Goal: Task Accomplishment & Management: Manage account settings

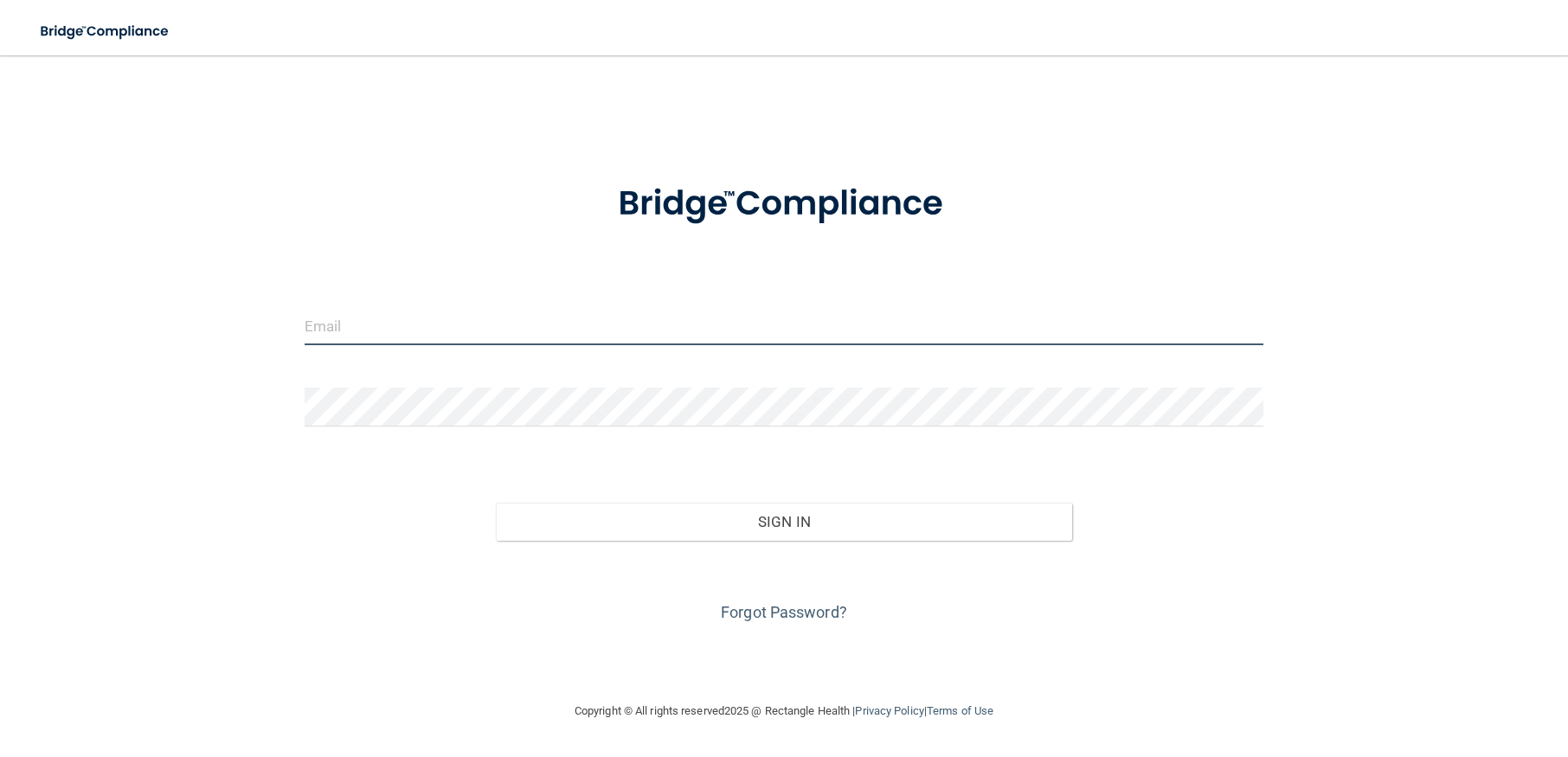
click at [350, 328] on input "email" at bounding box center [784, 325] width 960 height 39
type input "[PERSON_NAME][EMAIL_ADDRESS][DOMAIN_NAME]"
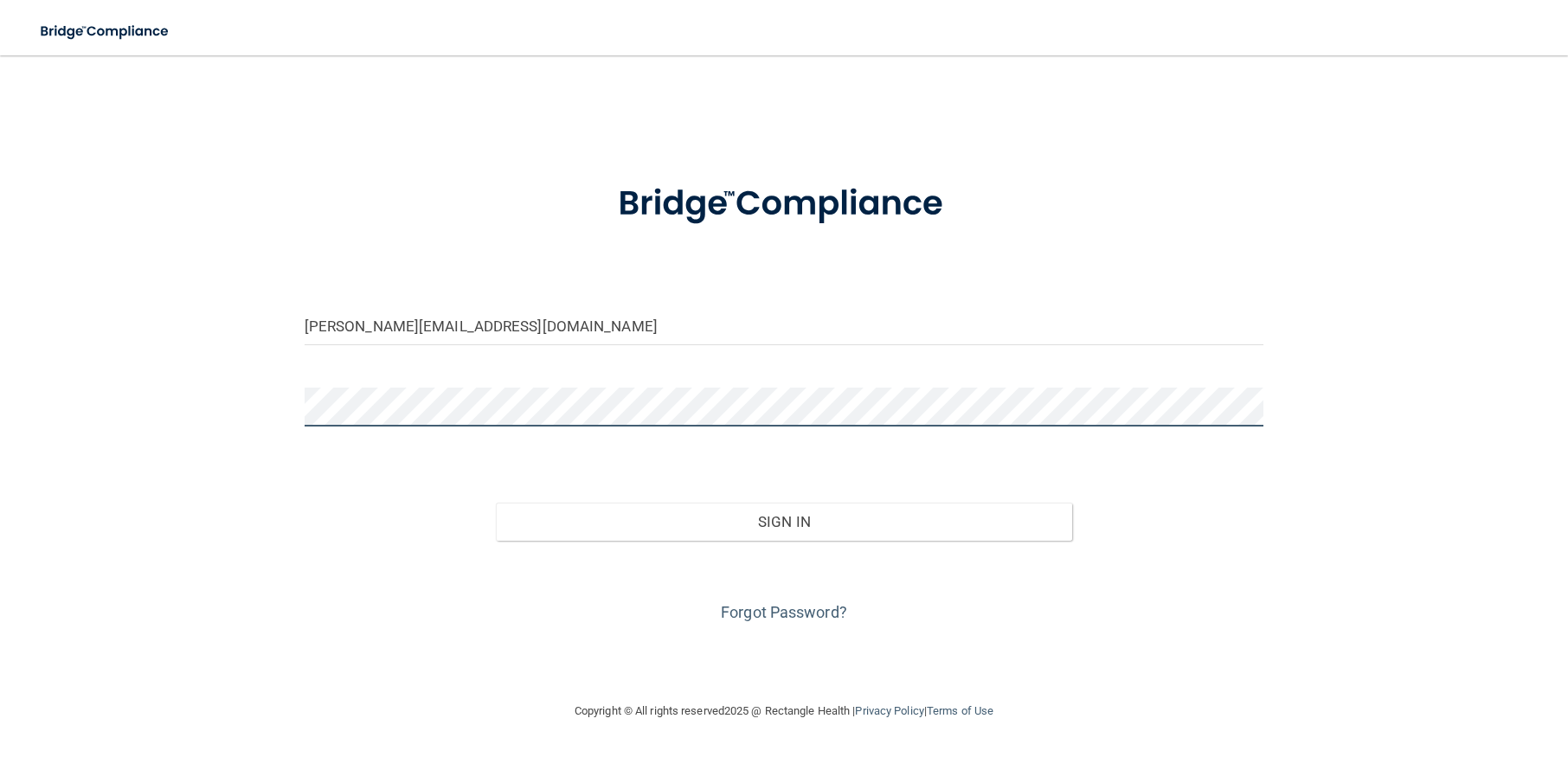
click at [496, 502] on button "Sign In" at bounding box center [784, 521] width 575 height 38
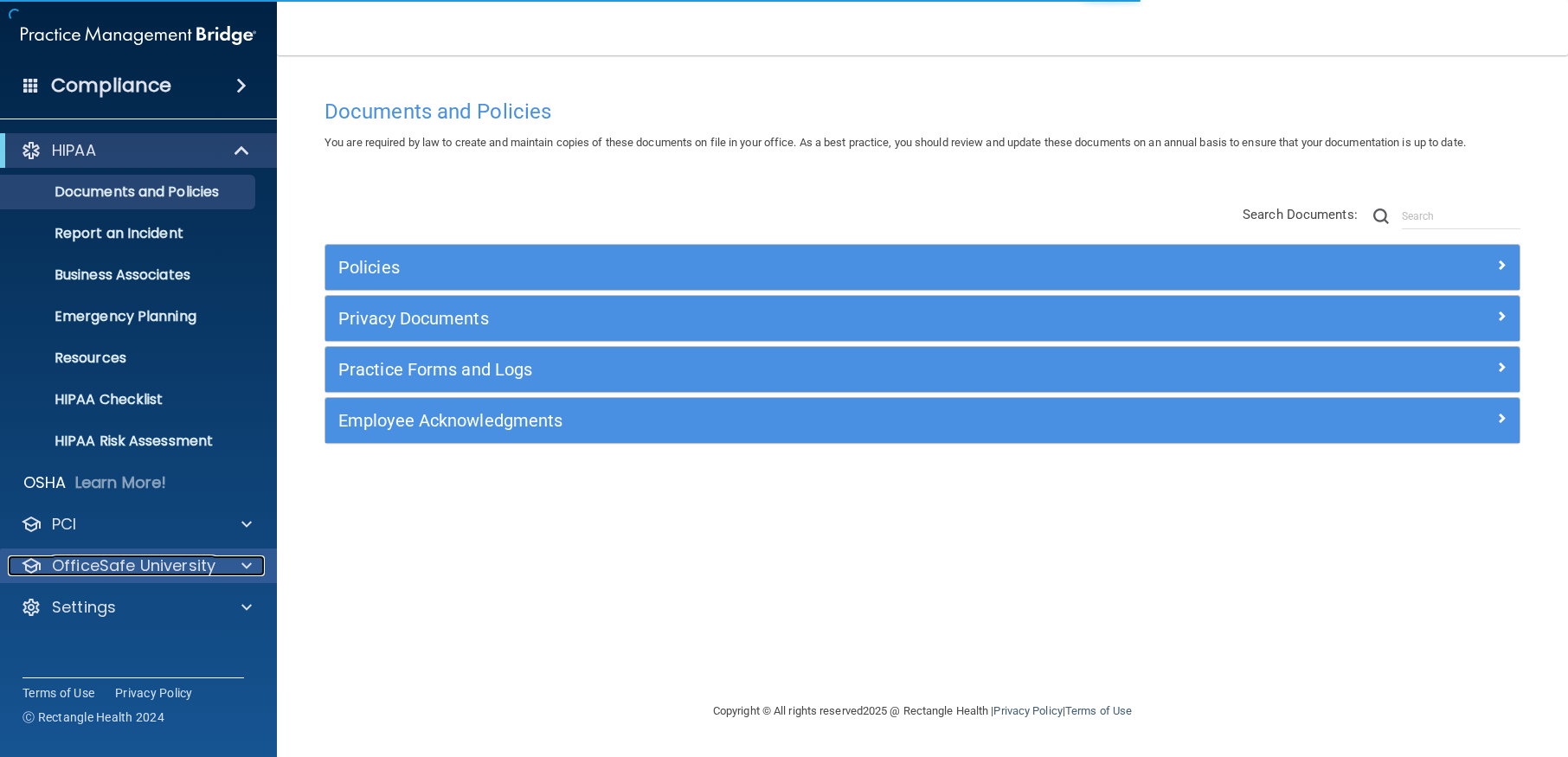
click at [159, 573] on p "OfficeSafe University" at bounding box center [134, 565] width 164 height 21
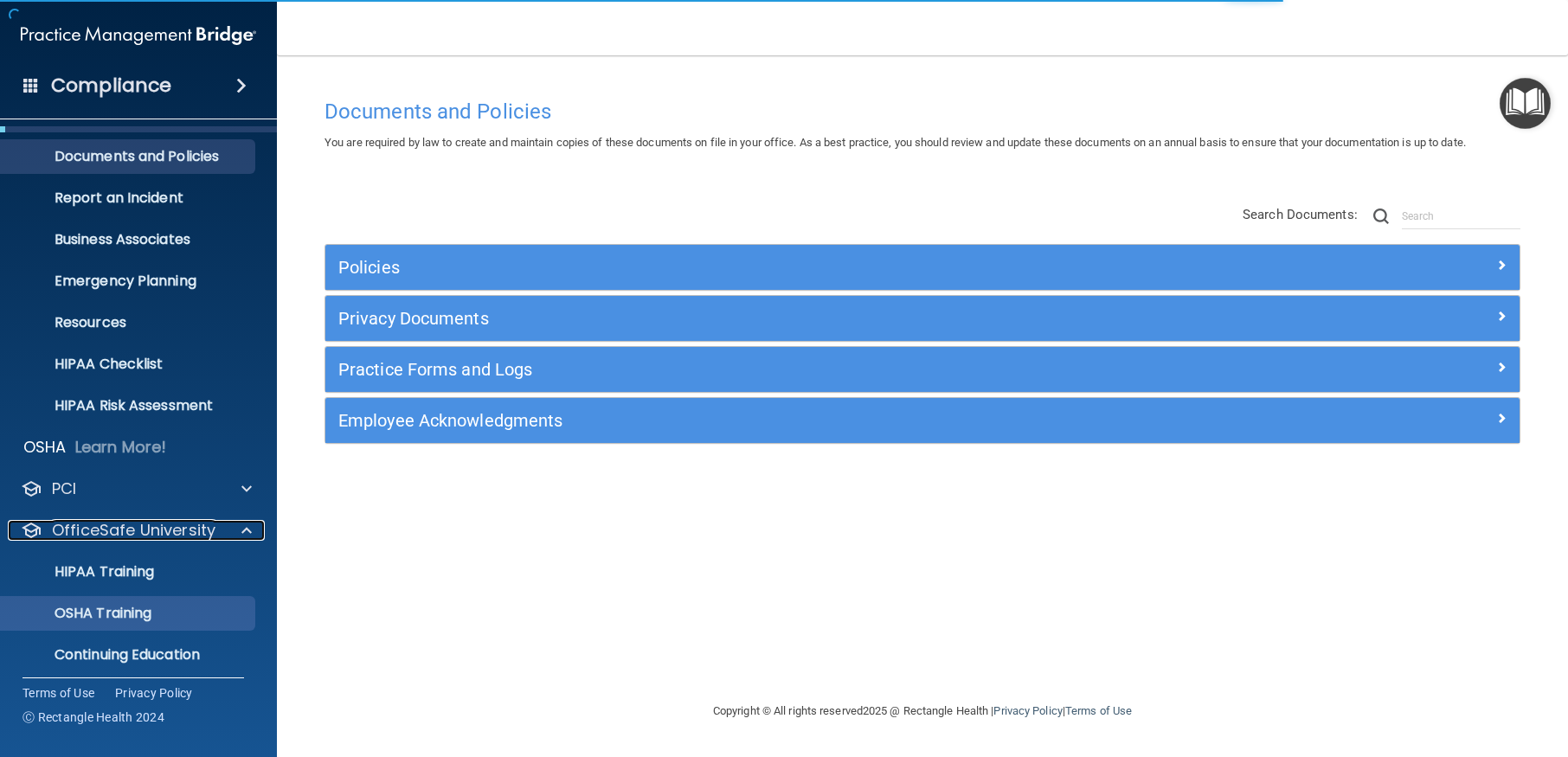
scroll to position [85, 0]
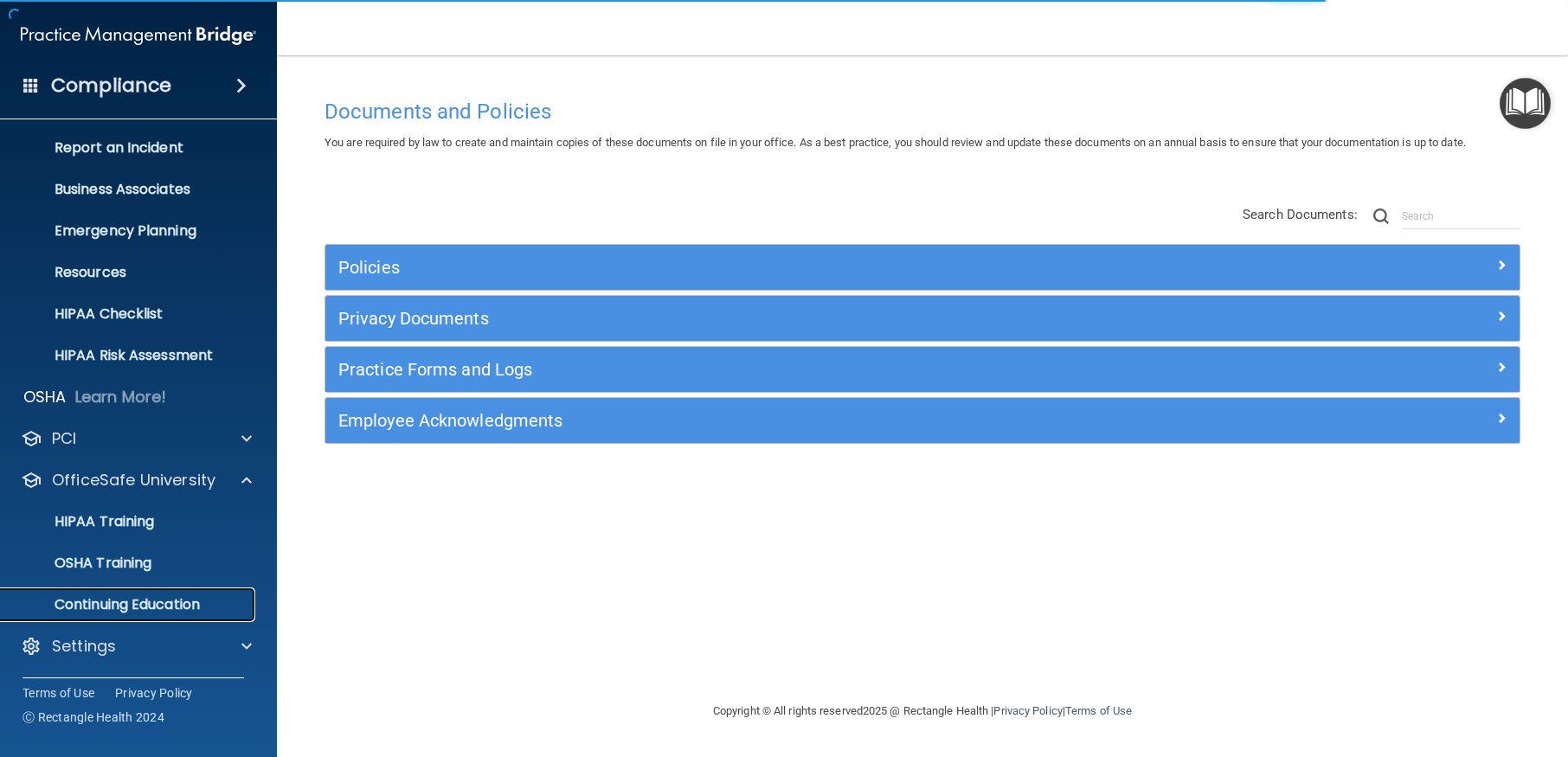
click at [123, 595] on p "Continuing Education" at bounding box center [129, 603] width 236 height 17
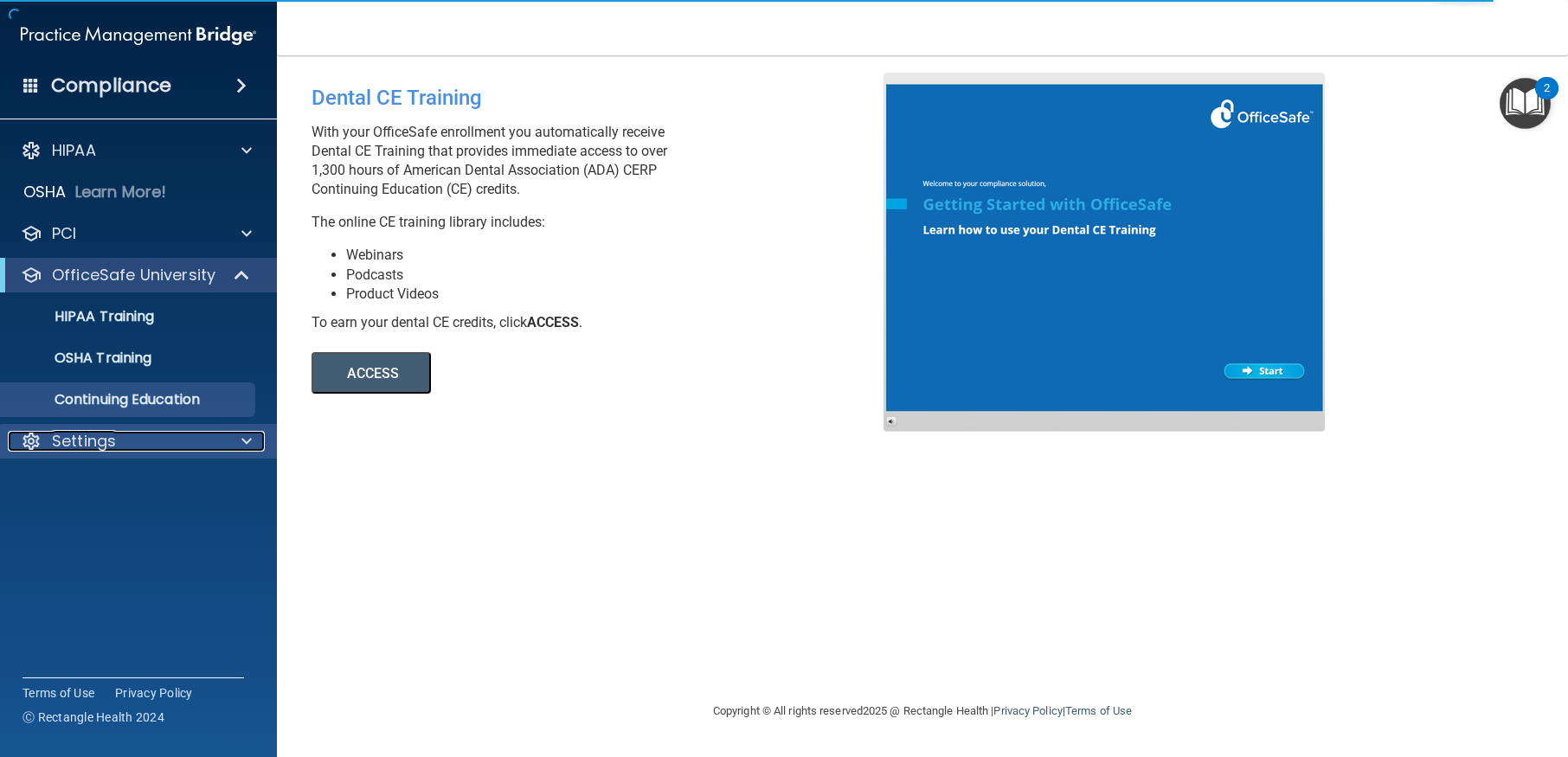
click at [97, 445] on p "Settings" at bounding box center [84, 441] width 64 height 21
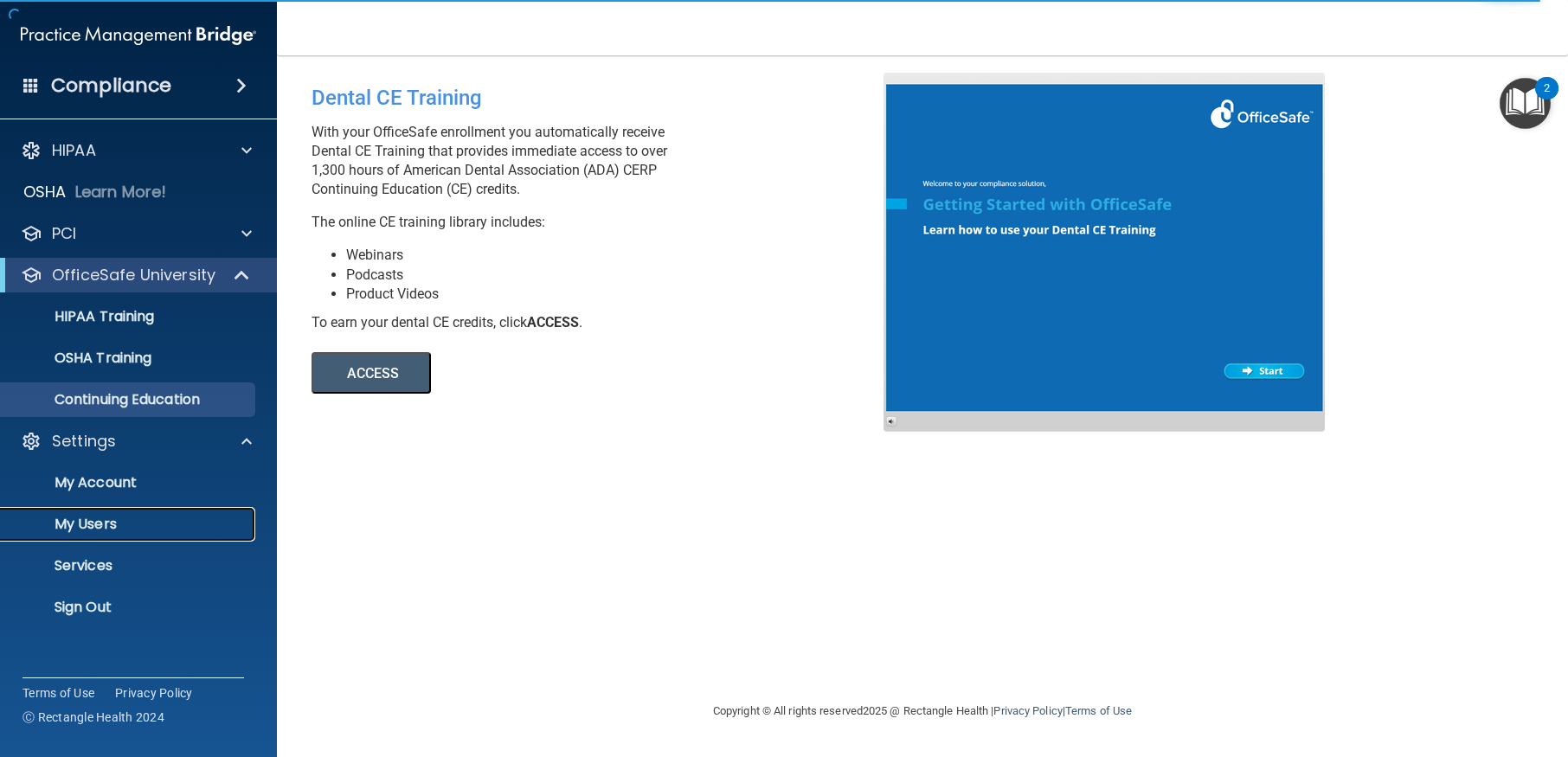
click at [109, 524] on p "My Users" at bounding box center [129, 524] width 236 height 17
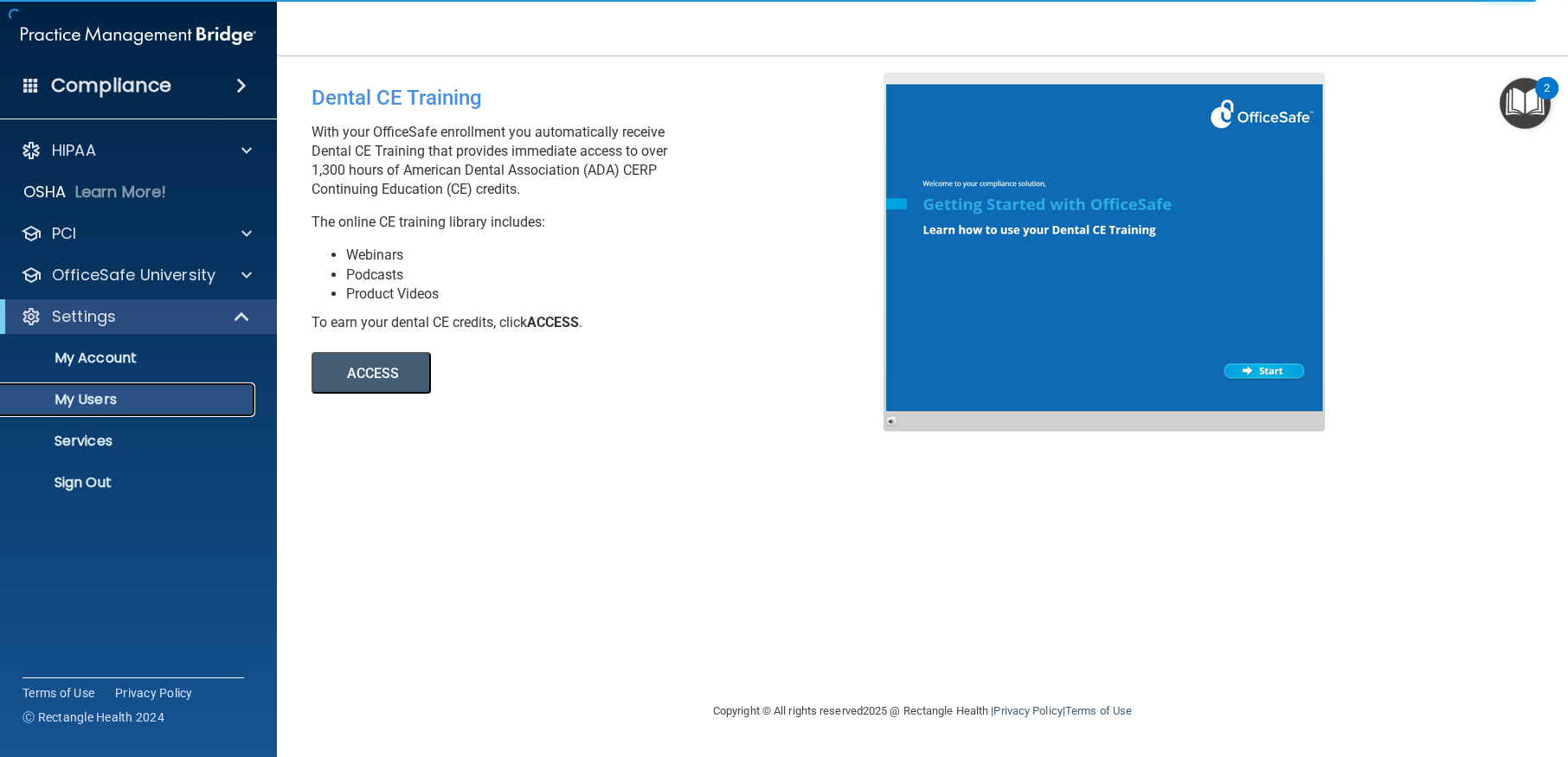
select select "20"
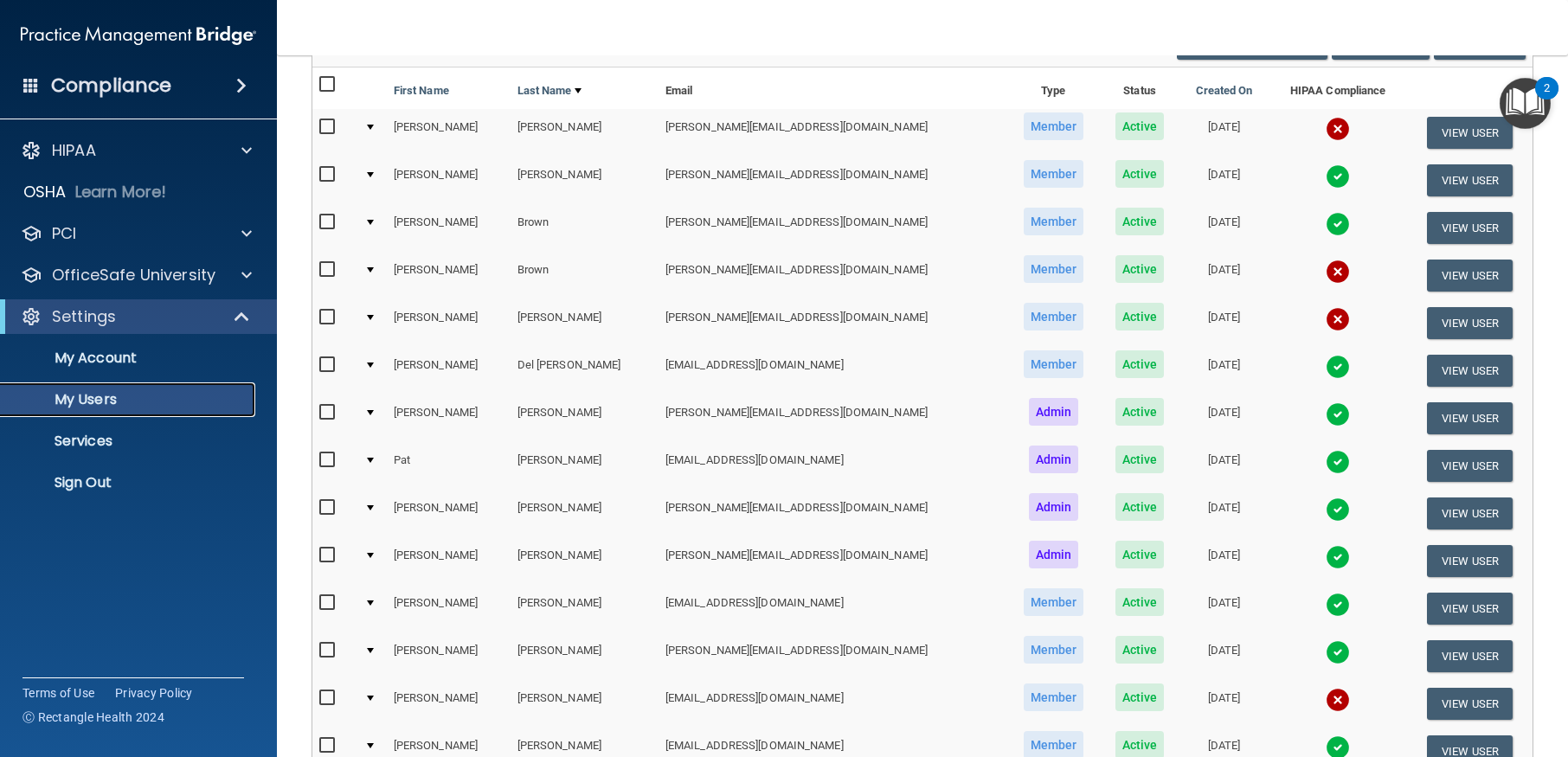
scroll to position [166, 0]
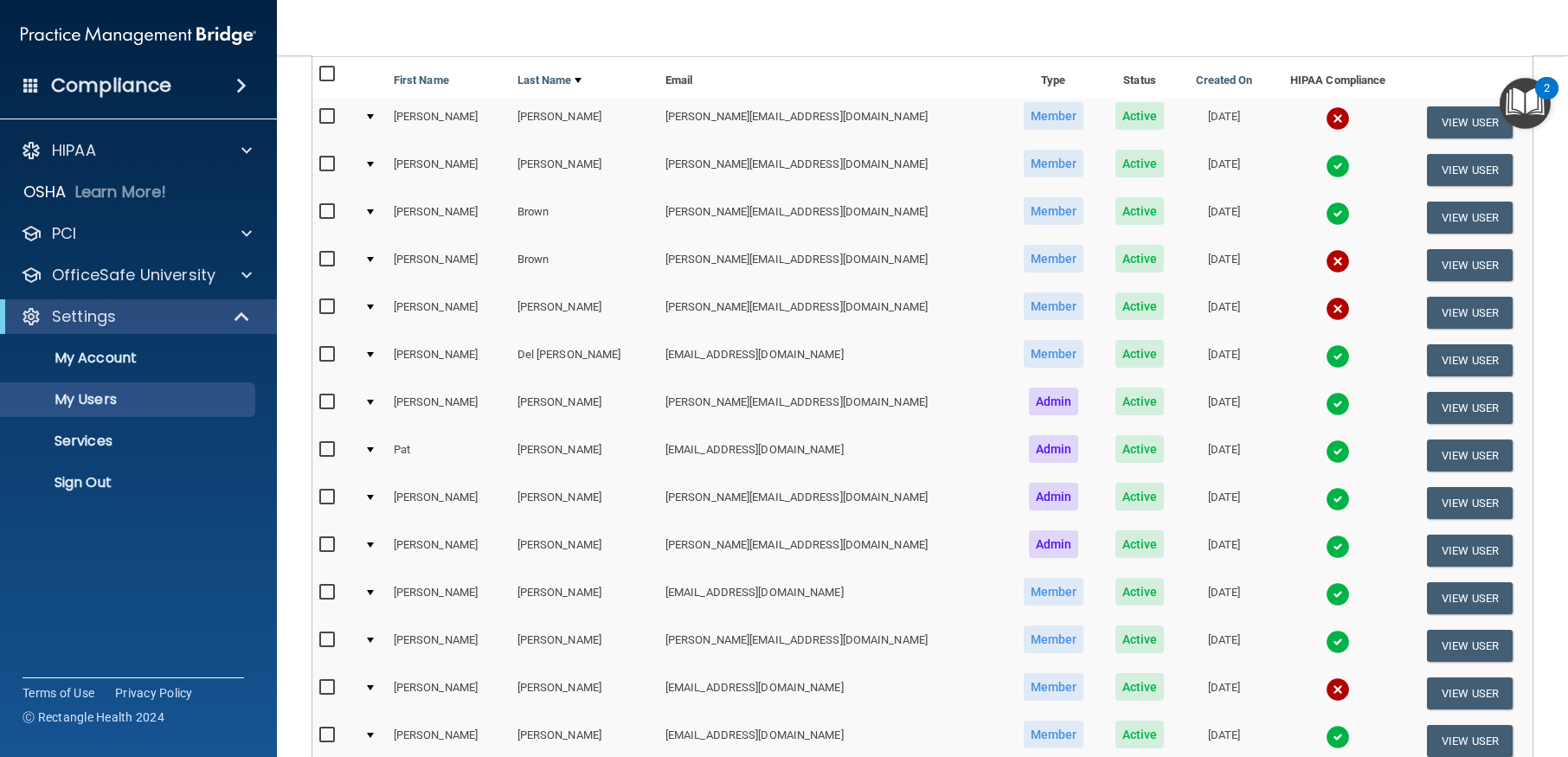
click at [1325, 407] on img at bounding box center [1337, 403] width 24 height 24
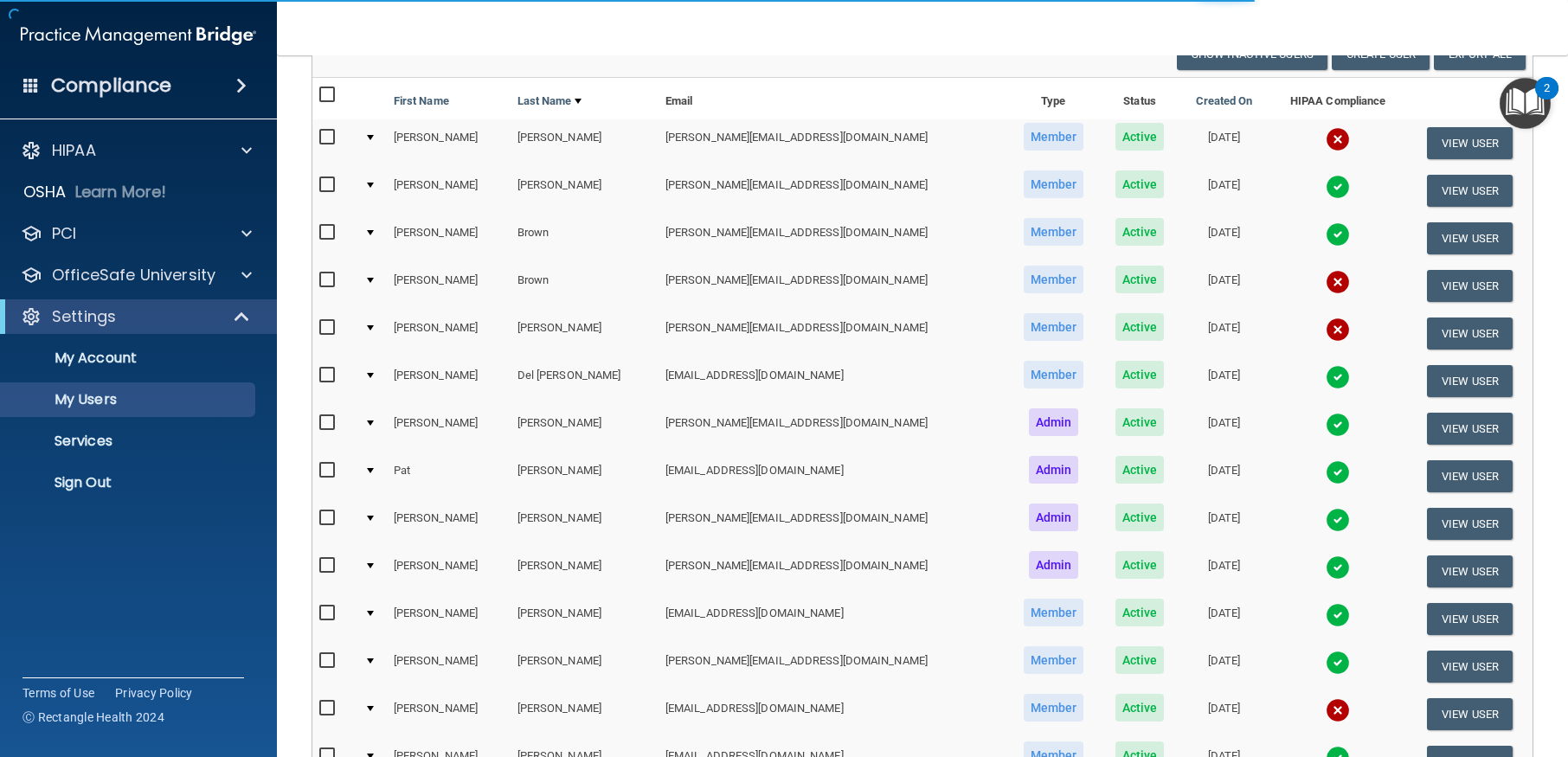
click at [1325, 420] on img at bounding box center [1337, 424] width 24 height 24
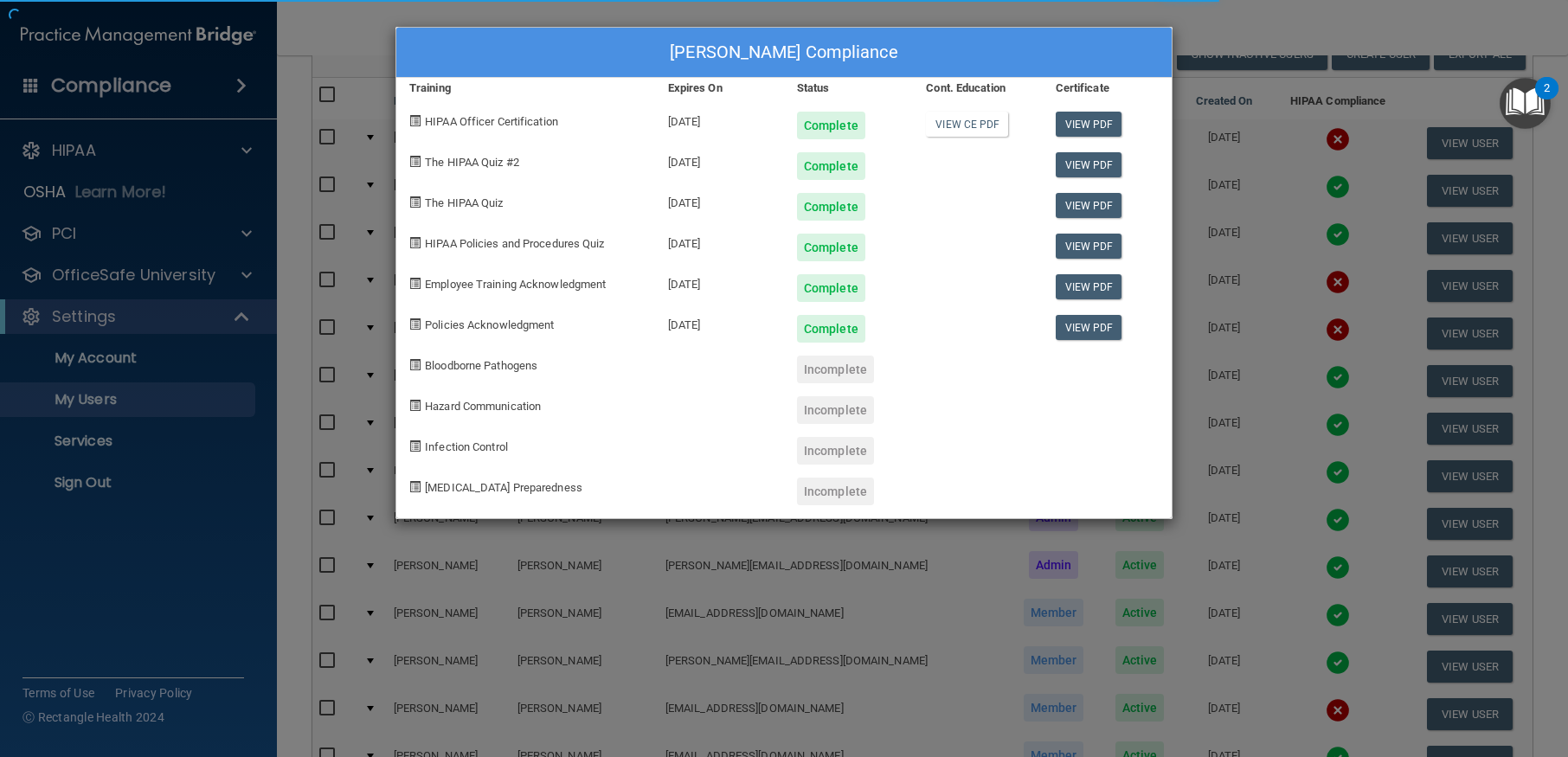
click at [1272, 427] on div "[PERSON_NAME] Compliance Training Expires On Status Cont. Education Certificate…" at bounding box center [784, 378] width 1568 height 757
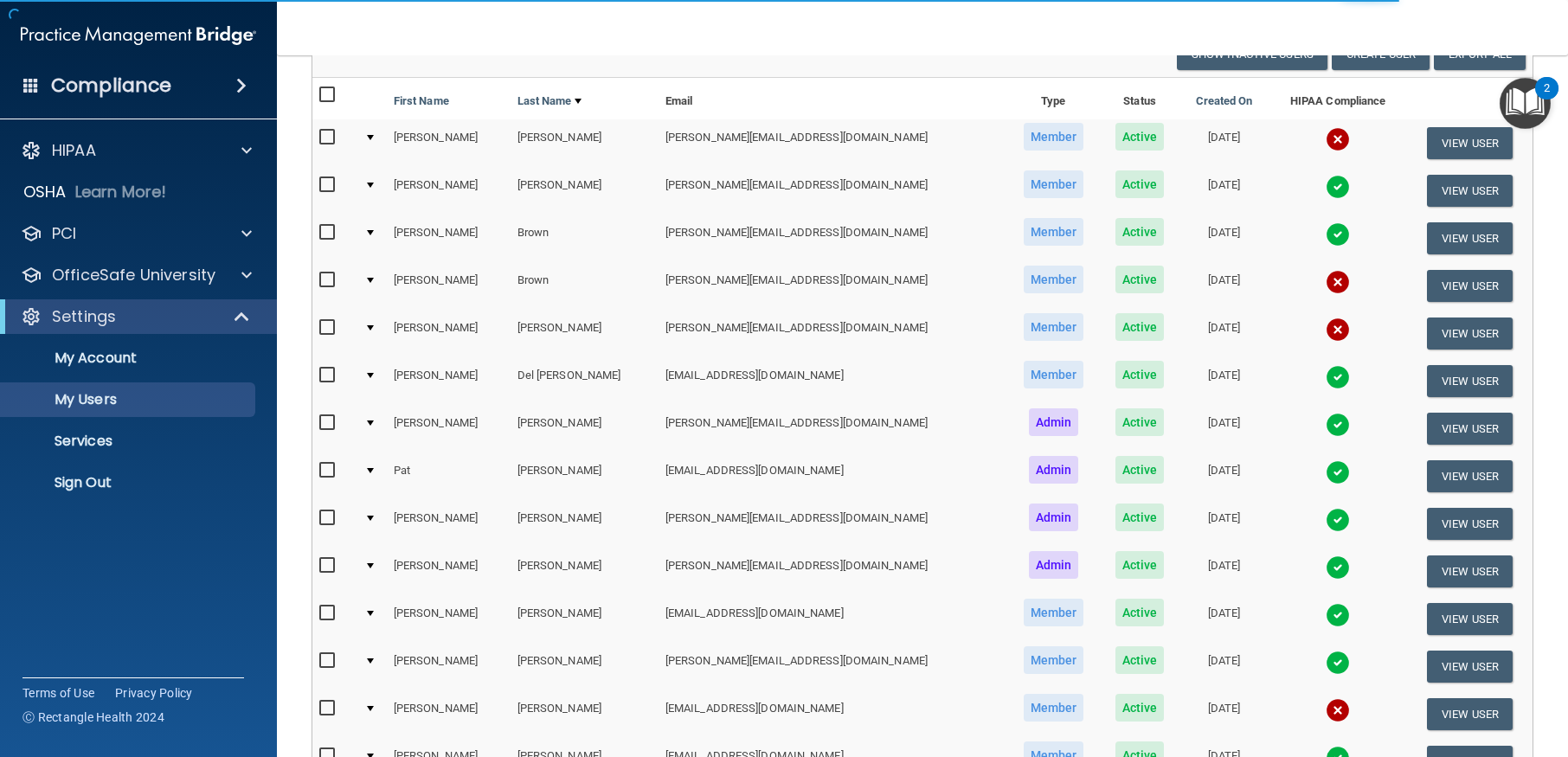
click at [1325, 427] on img at bounding box center [1337, 424] width 24 height 24
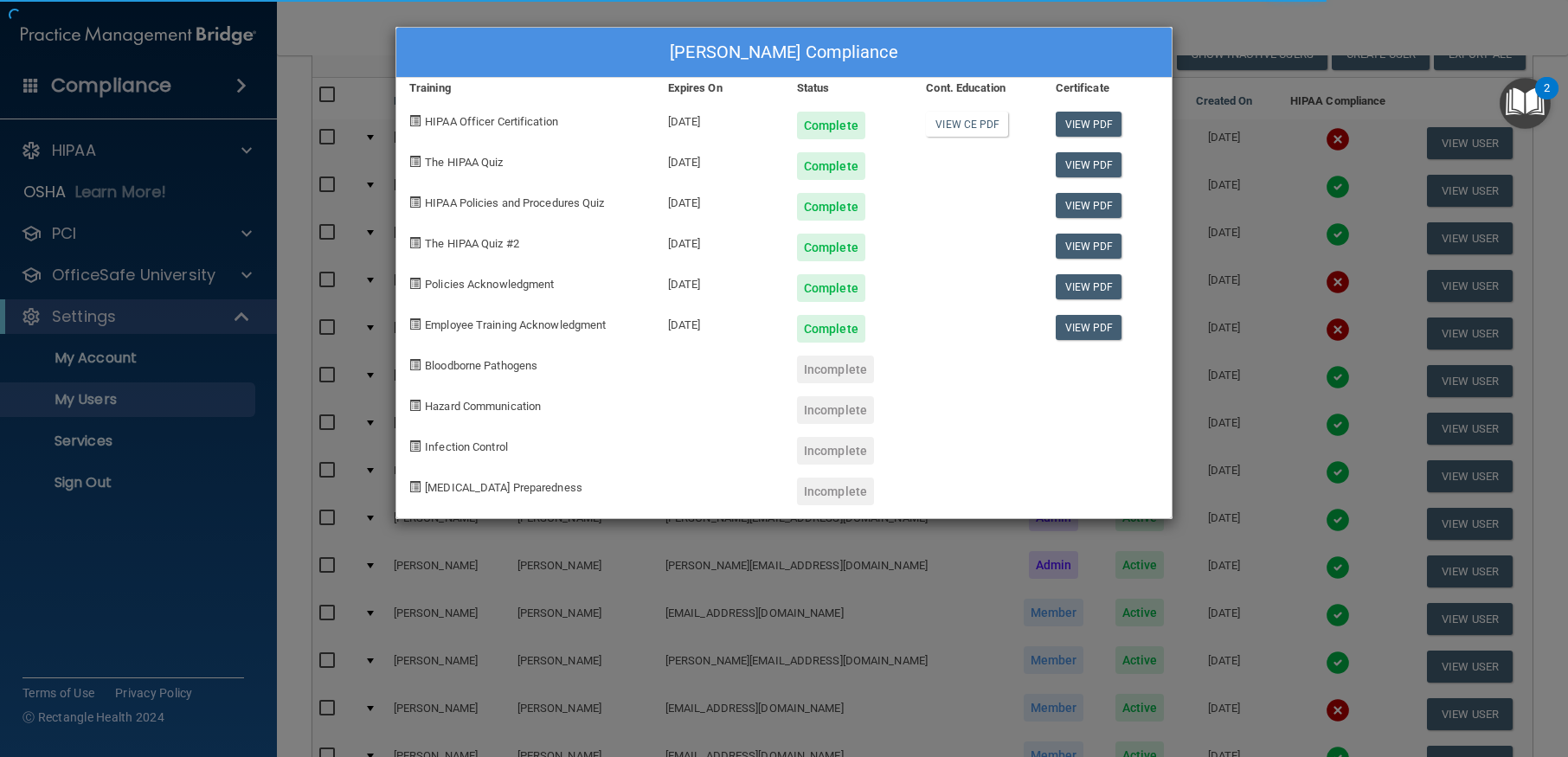
click at [1272, 427] on div "[PERSON_NAME] Compliance Training Expires On Status Cont. Education Certificate…" at bounding box center [784, 378] width 1568 height 757
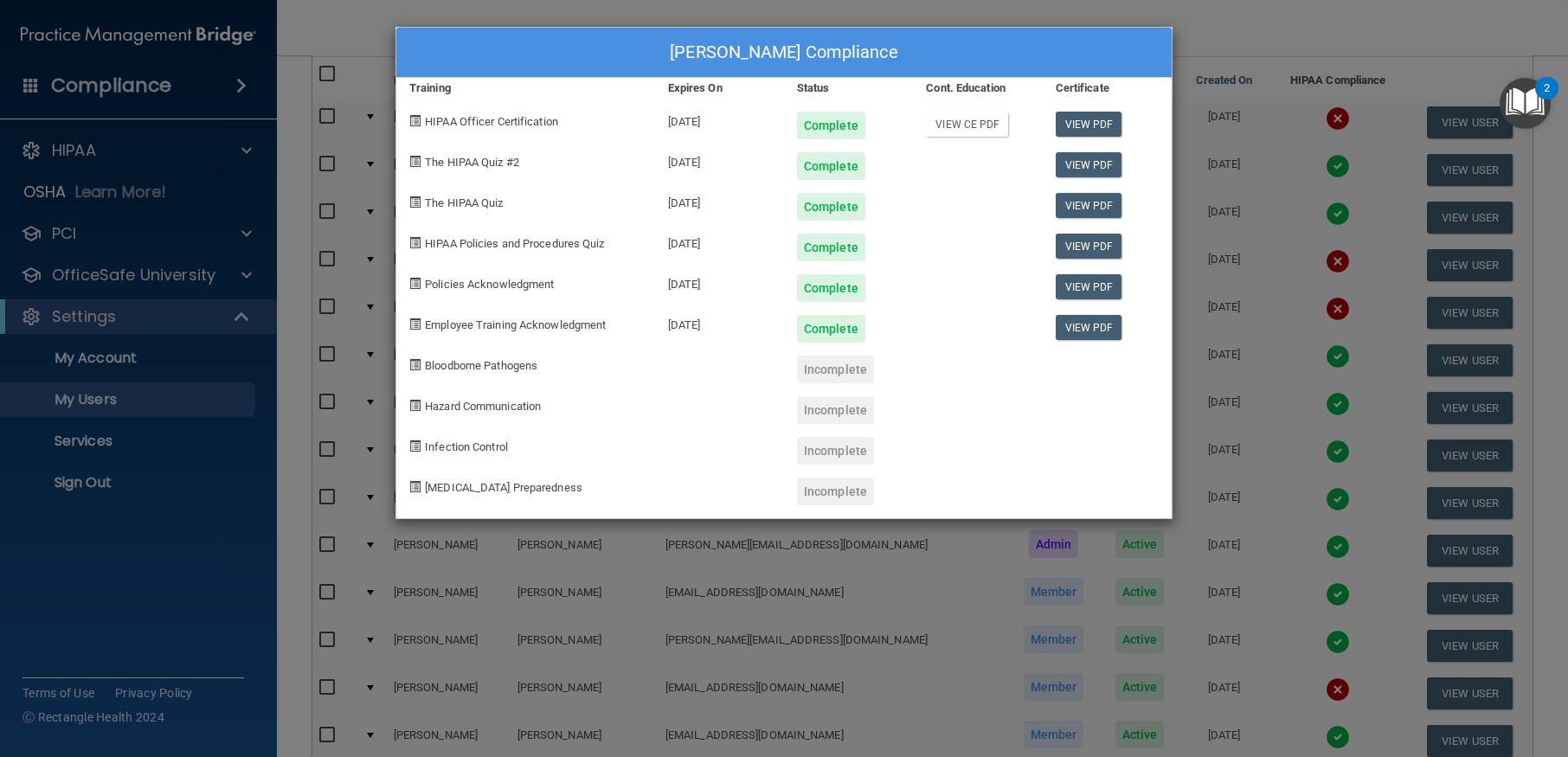
click at [352, 414] on div "[PERSON_NAME] Compliance Training Expires On Status Cont. Education Certificate…" at bounding box center [784, 378] width 1568 height 757
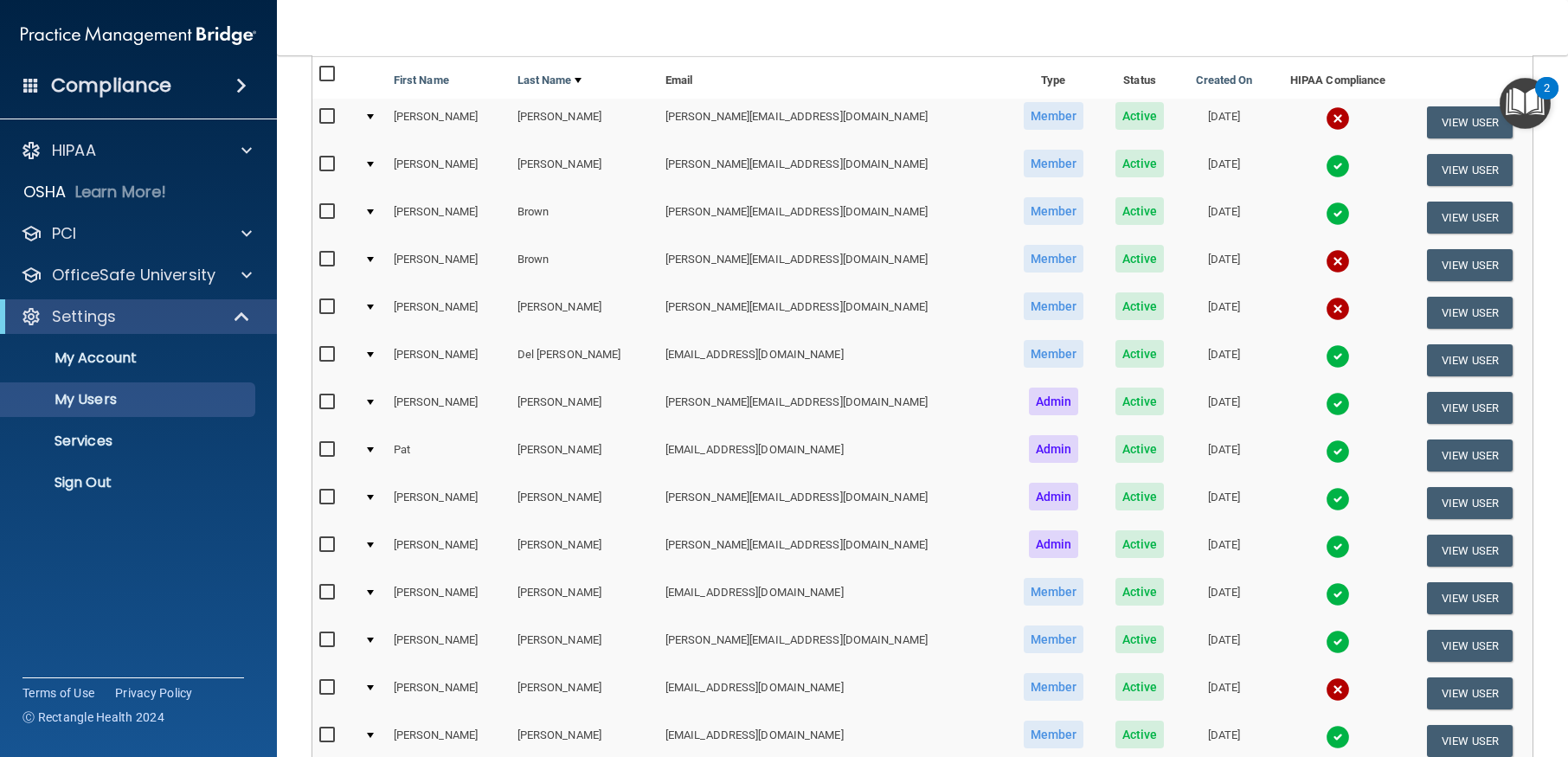
click at [1325, 349] on img at bounding box center [1337, 356] width 24 height 24
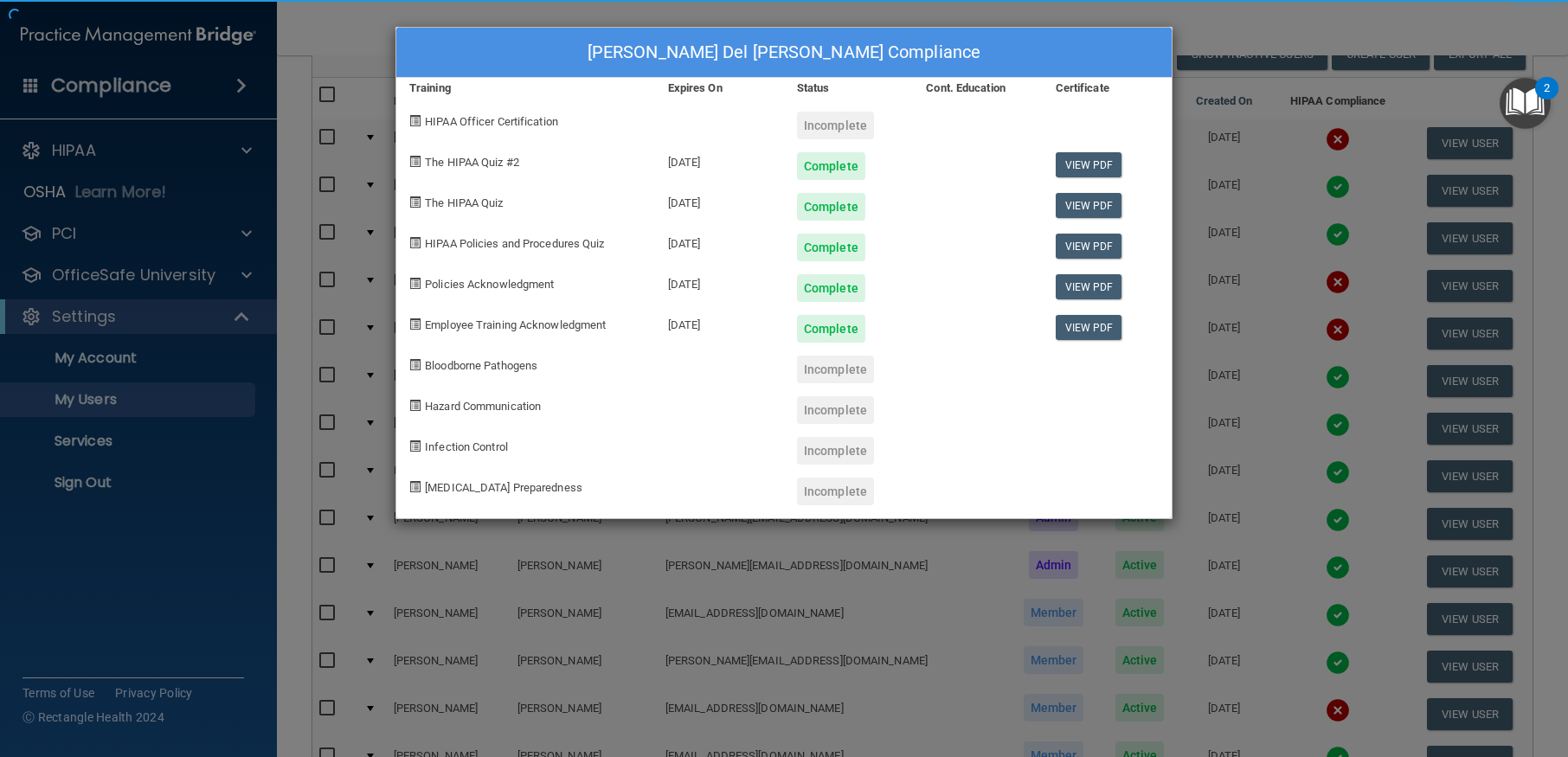
click at [1282, 383] on div "[PERSON_NAME] Del [PERSON_NAME] Compliance Training Expires On Status Cont. Edu…" at bounding box center [784, 378] width 1568 height 757
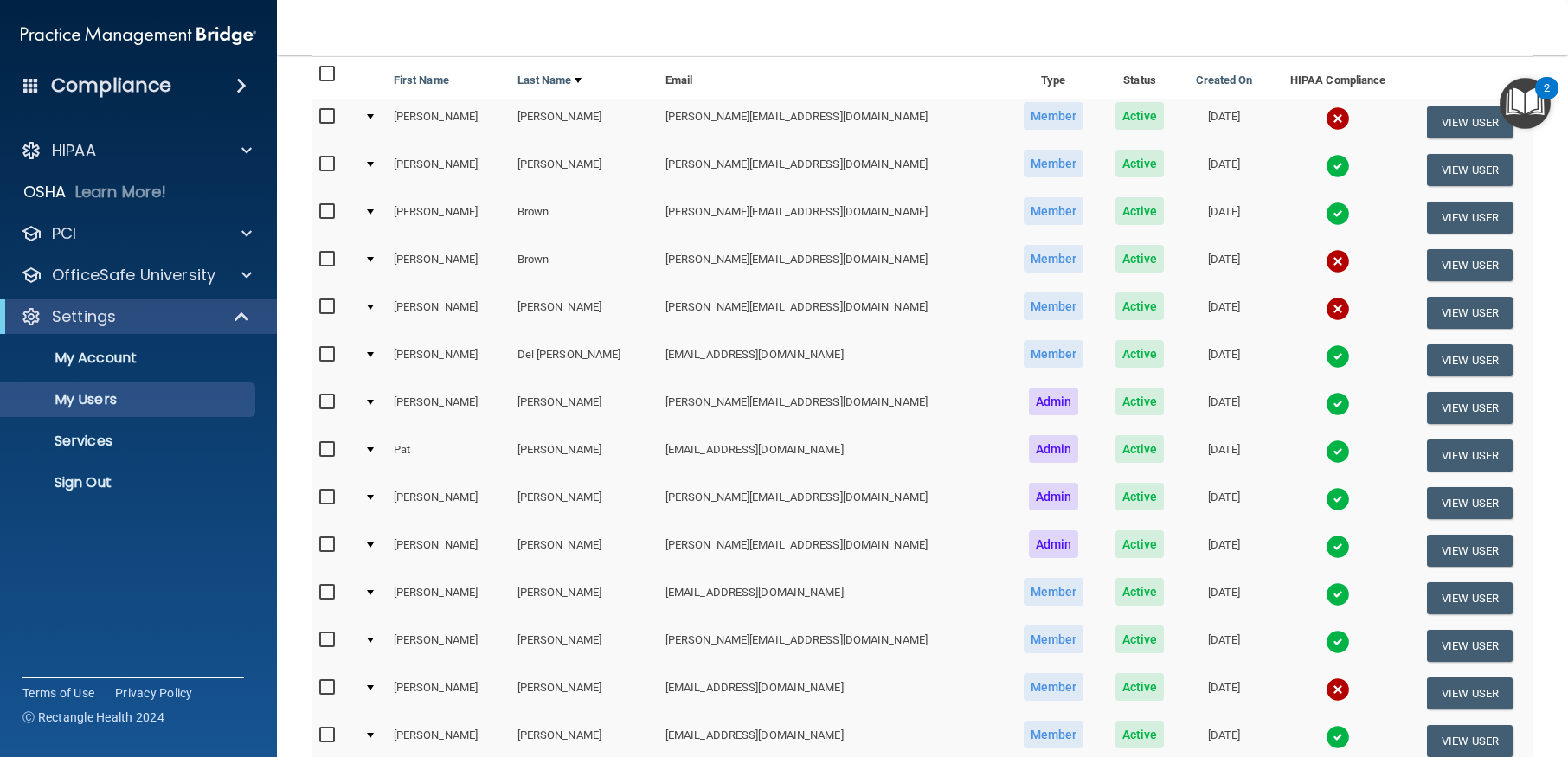
click at [1325, 364] on img at bounding box center [1337, 356] width 24 height 24
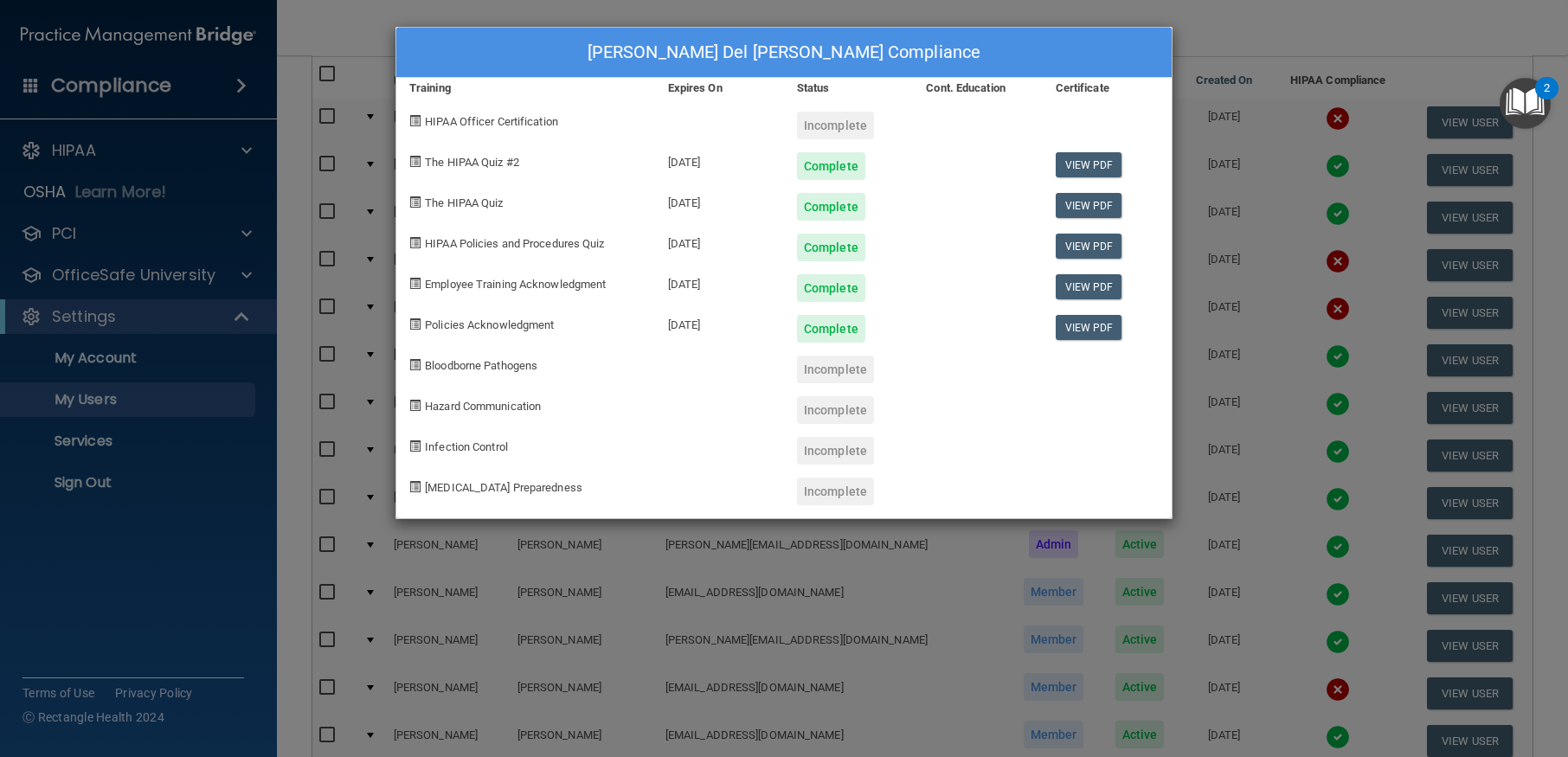
drag, startPoint x: 438, startPoint y: 571, endPoint x: 429, endPoint y: 541, distance: 31.3
click at [431, 552] on div "[PERSON_NAME] Del [PERSON_NAME] Compliance Training Expires On Status Cont. Edu…" at bounding box center [784, 378] width 1568 height 757
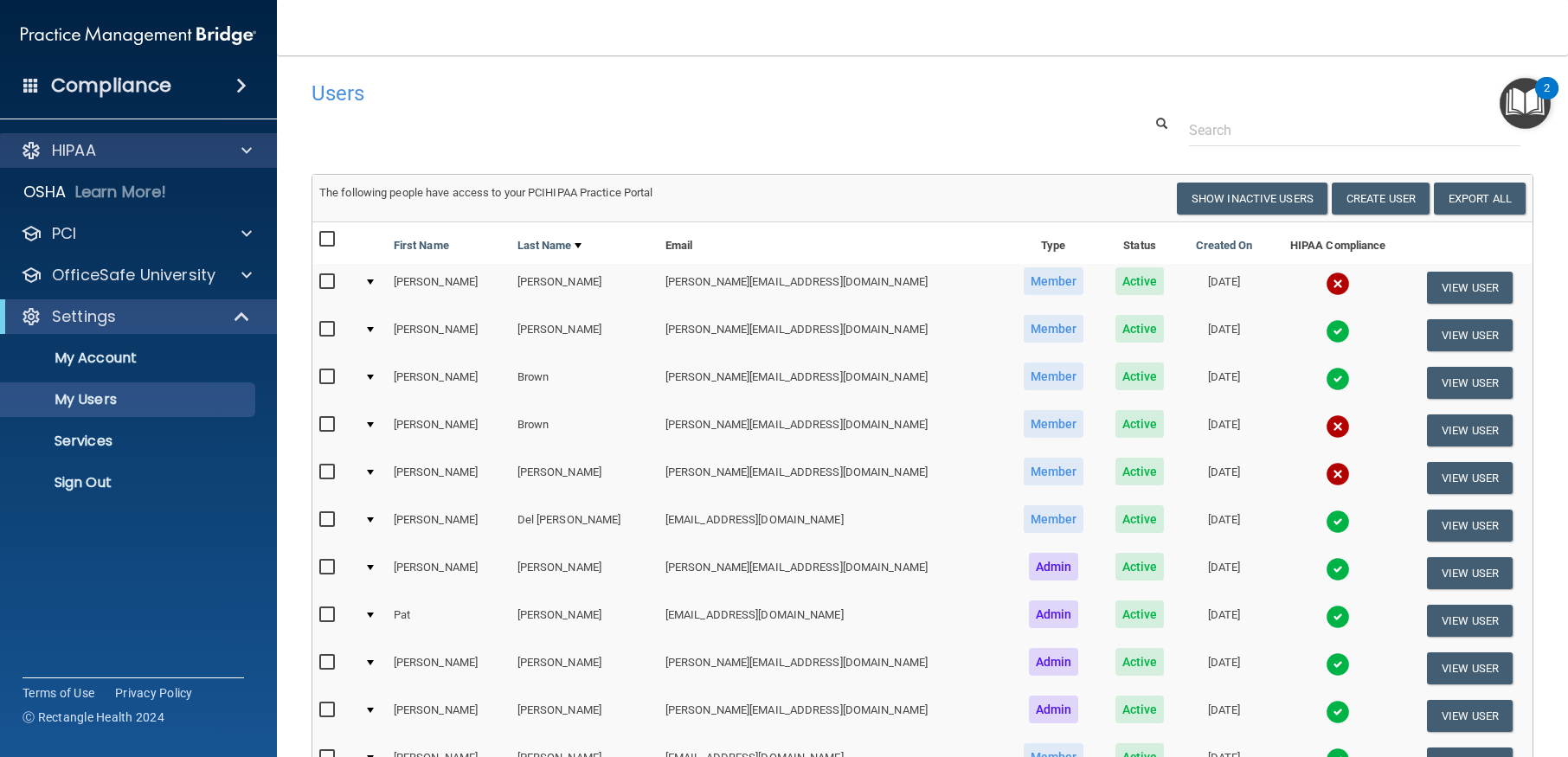
scroll to position [0, 0]
